Goal: Task Accomplishment & Management: Manage account settings

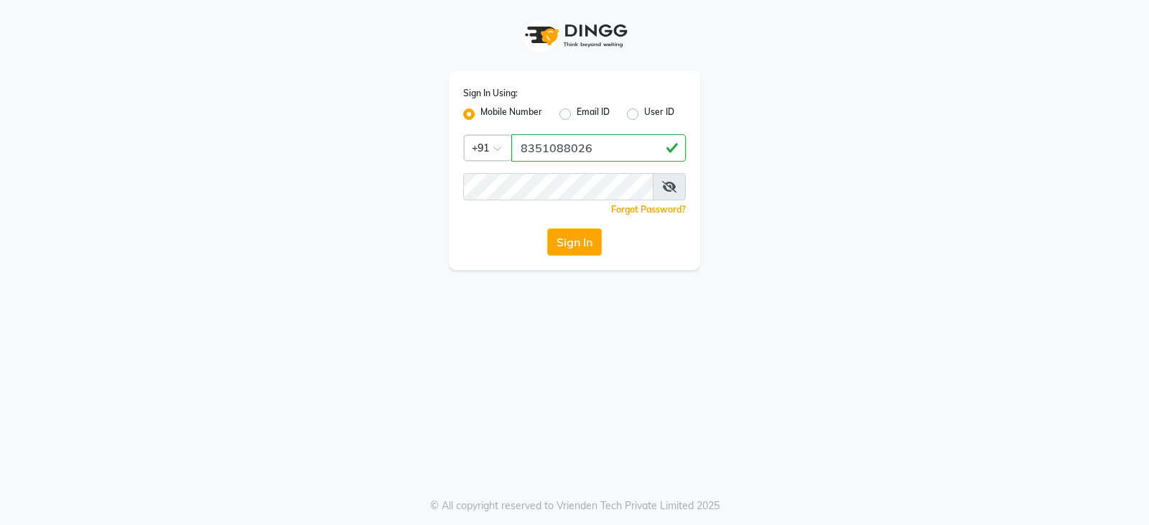
type input "8351088026"
click at [680, 190] on span at bounding box center [669, 186] width 33 height 27
click at [673, 182] on icon at bounding box center [669, 186] width 14 height 11
click at [572, 240] on button "Sign In" at bounding box center [574, 241] width 55 height 27
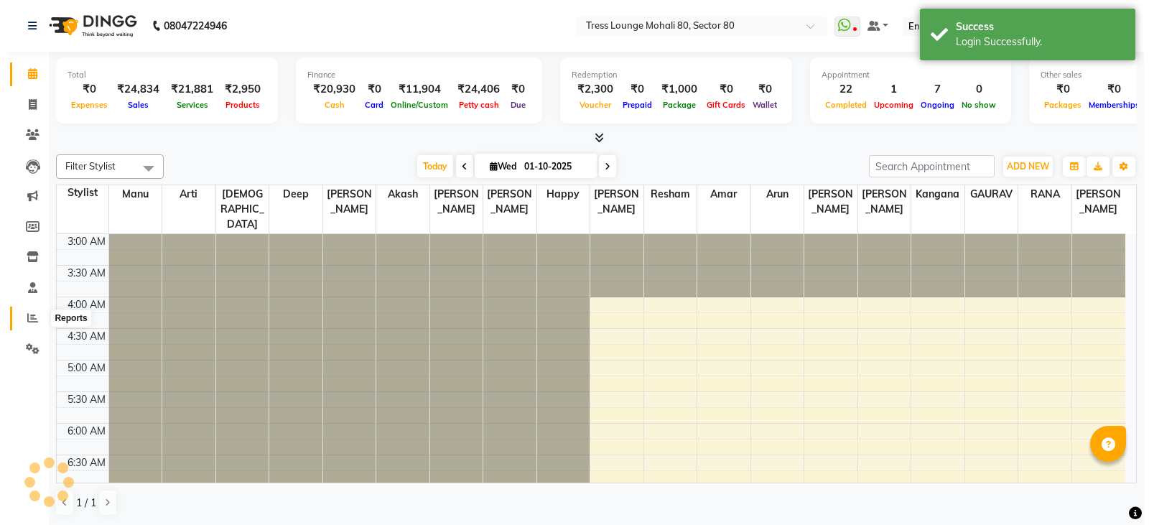
scroll to position [190, 0]
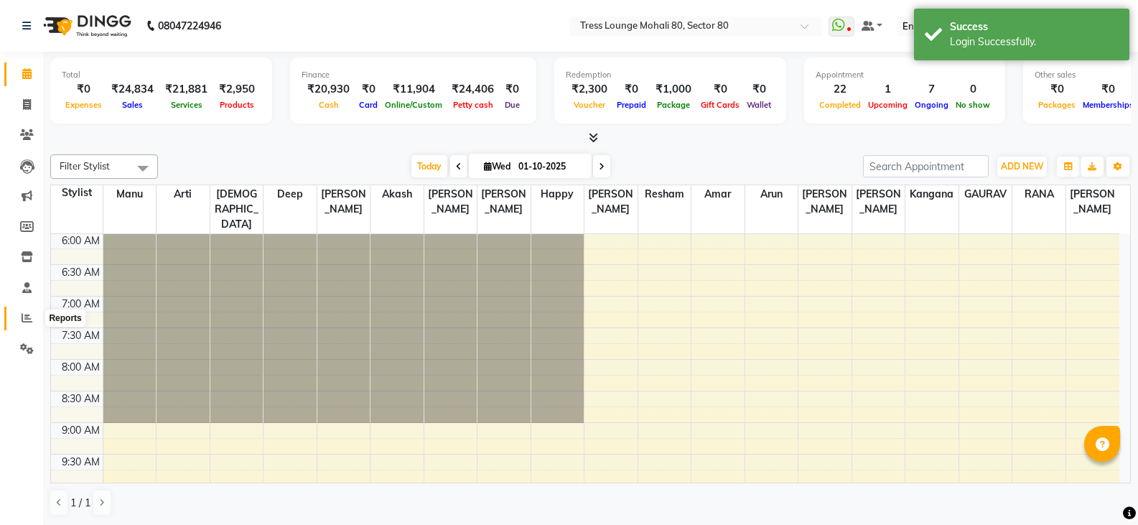
click at [19, 317] on span at bounding box center [26, 318] width 25 height 17
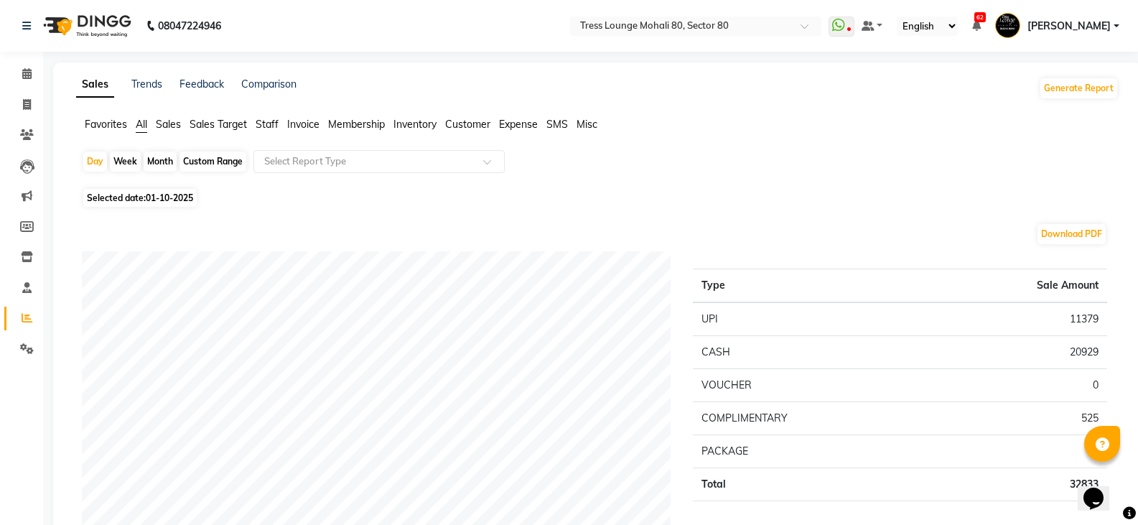
click at [172, 121] on span "Sales" at bounding box center [168, 124] width 25 height 13
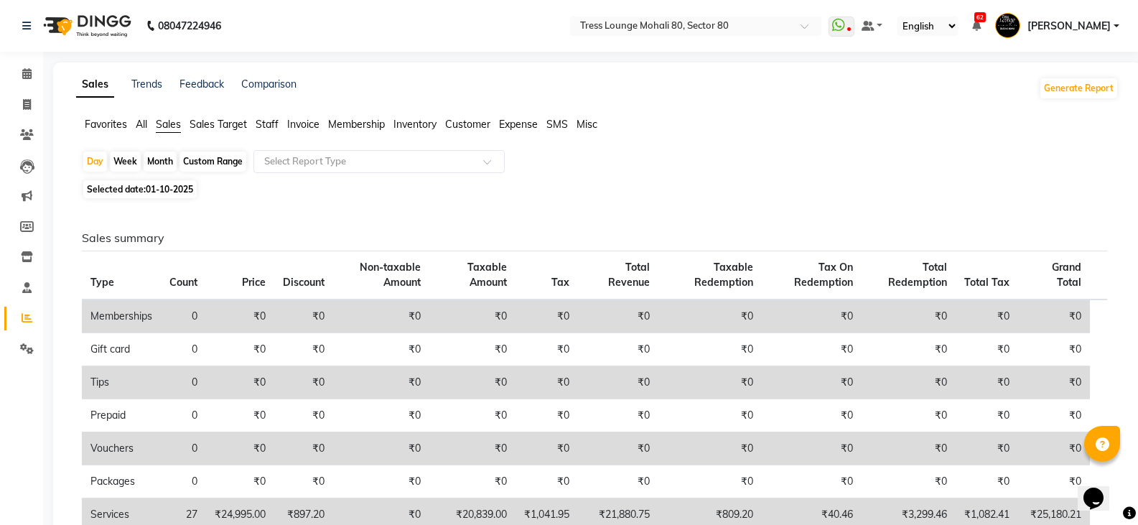
click at [210, 165] on div "Custom Range" at bounding box center [213, 162] width 67 height 20
select select "10"
select select "2025"
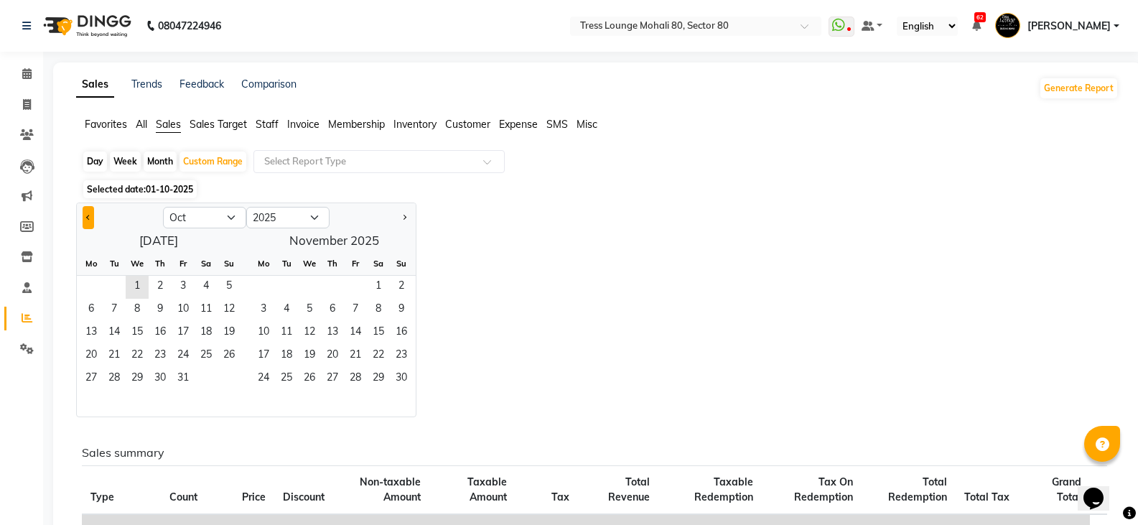
click at [88, 220] on button "Previous month" at bounding box center [88, 217] width 11 height 23
select select "9"
click at [159, 352] on span "25" at bounding box center [160, 356] width 23 height 23
click at [121, 373] on span "30" at bounding box center [114, 379] width 23 height 23
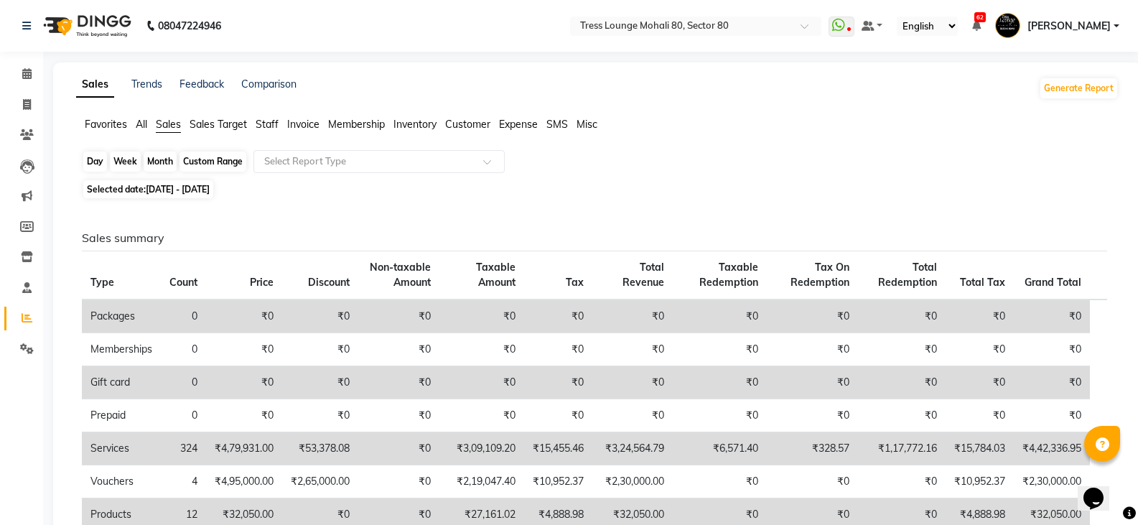
click at [236, 157] on div "Custom Range" at bounding box center [213, 162] width 67 height 20
select select "9"
select select "2025"
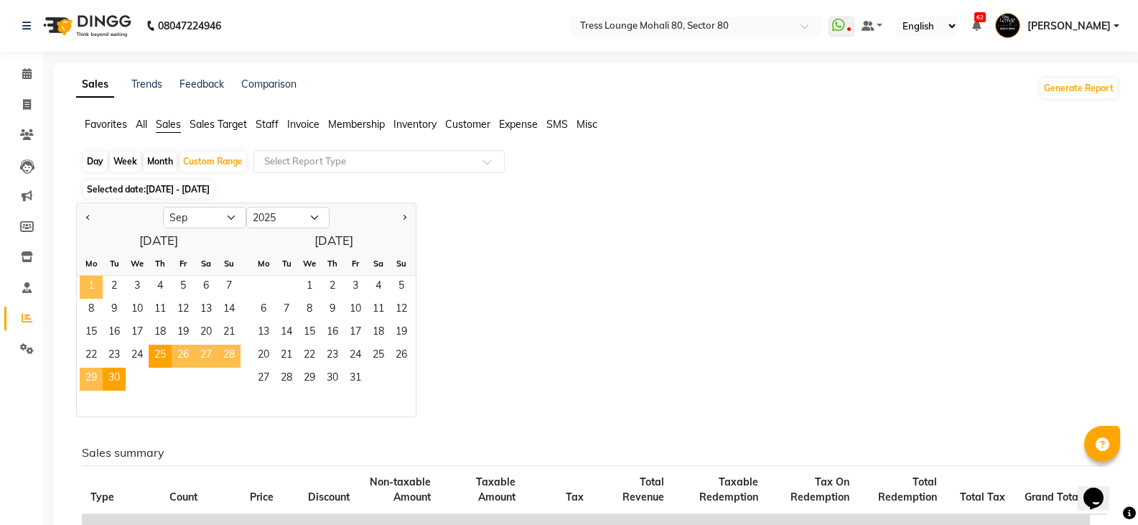
click at [94, 284] on span "1" at bounding box center [91, 287] width 23 height 23
click at [144, 353] on span "24" at bounding box center [137, 356] width 23 height 23
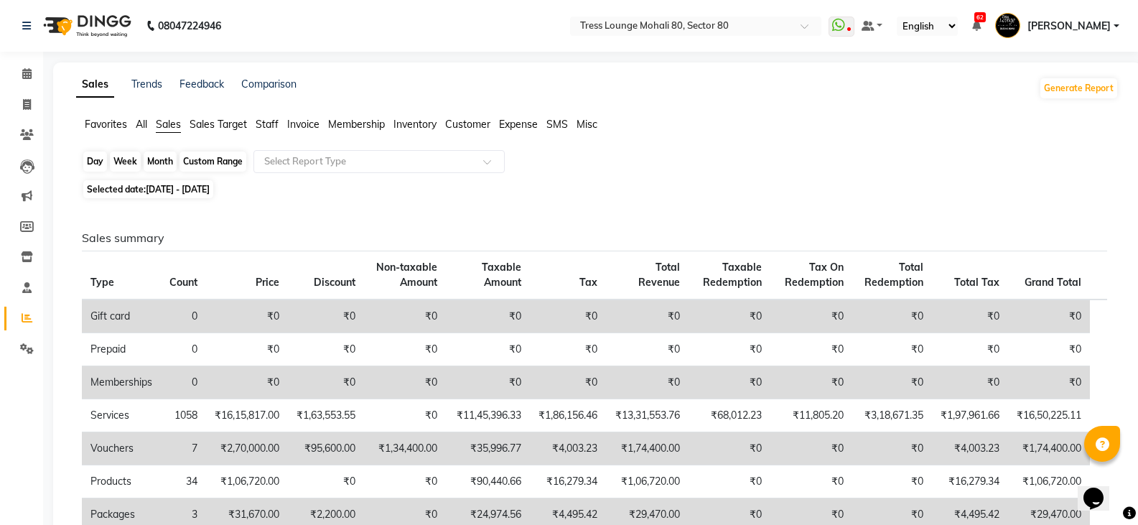
click at [218, 159] on div "Custom Range" at bounding box center [213, 162] width 67 height 20
select select "9"
select select "2025"
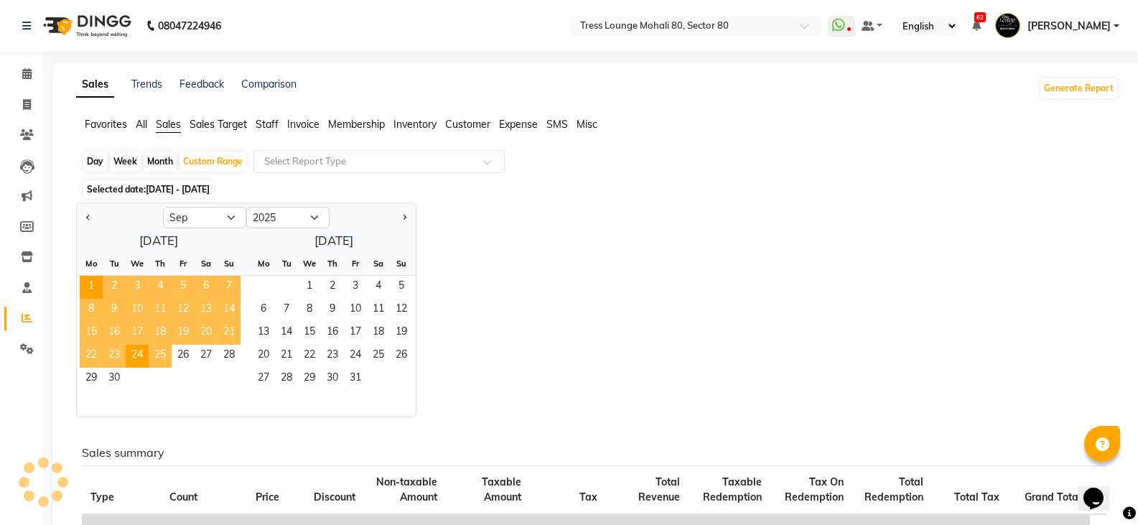
click at [159, 347] on span "25" at bounding box center [160, 356] width 23 height 23
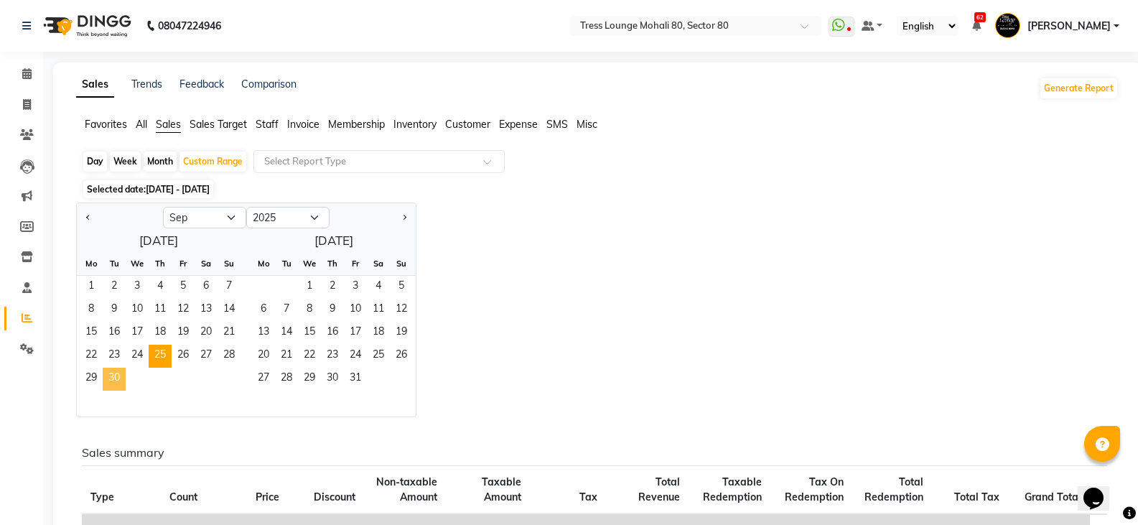
click at [116, 371] on span "30" at bounding box center [114, 379] width 23 height 23
